Goal: Find specific page/section: Find specific page/section

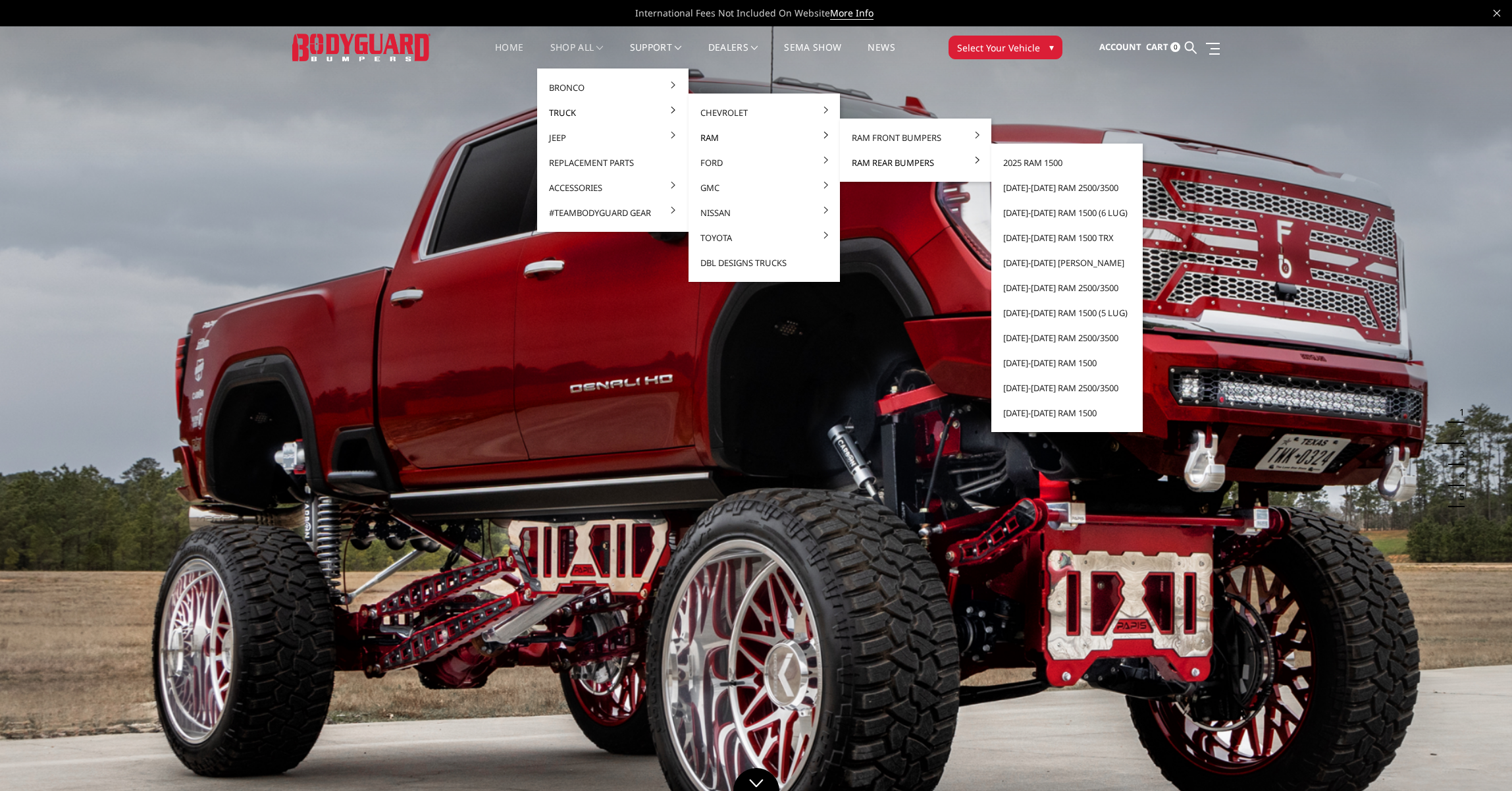
click at [859, 160] on link "Ram Rear Bumpers" at bounding box center [916, 162] width 141 height 25
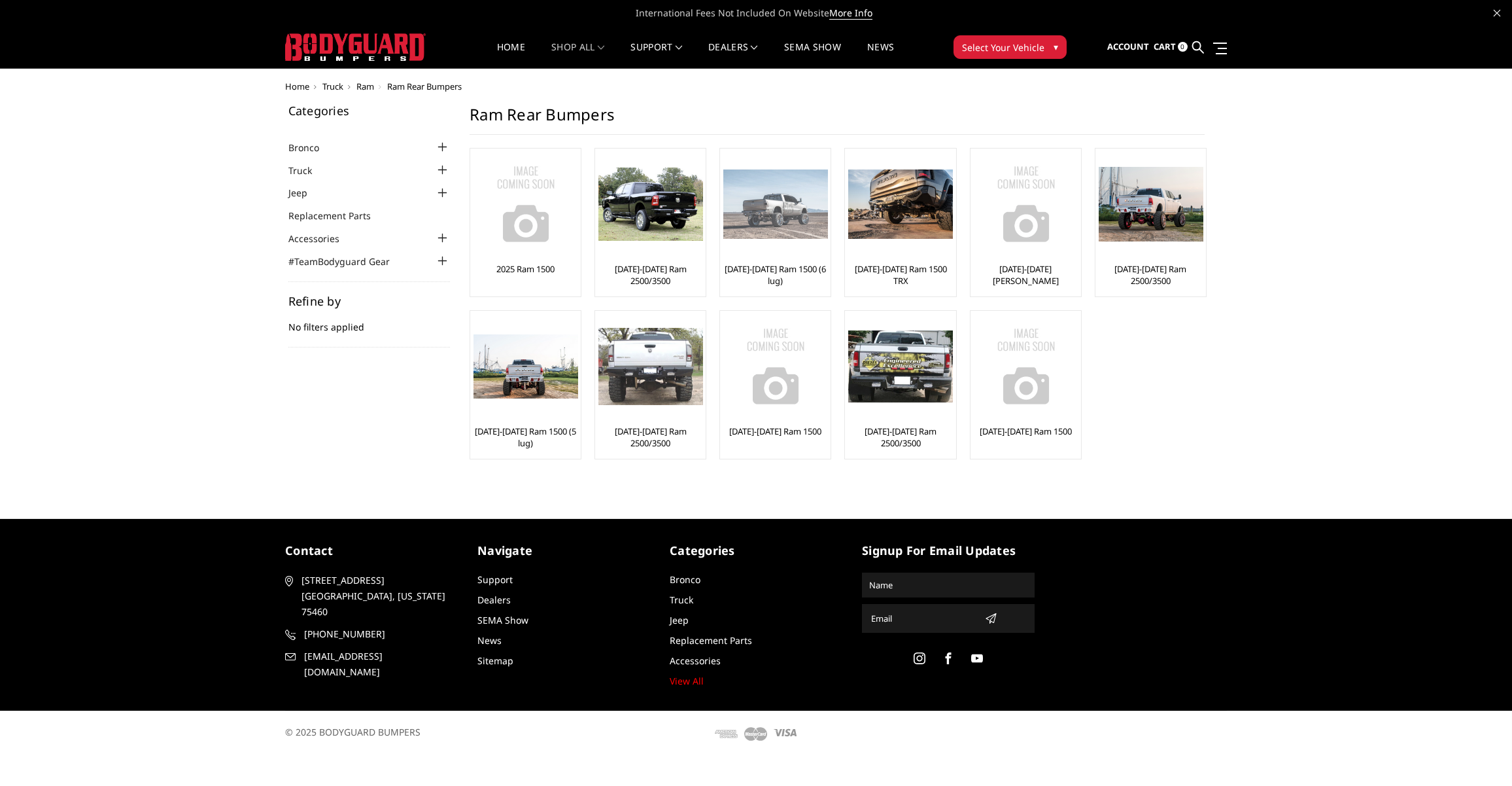
click at [796, 226] on img at bounding box center [776, 204] width 105 height 70
